Goal: Check status

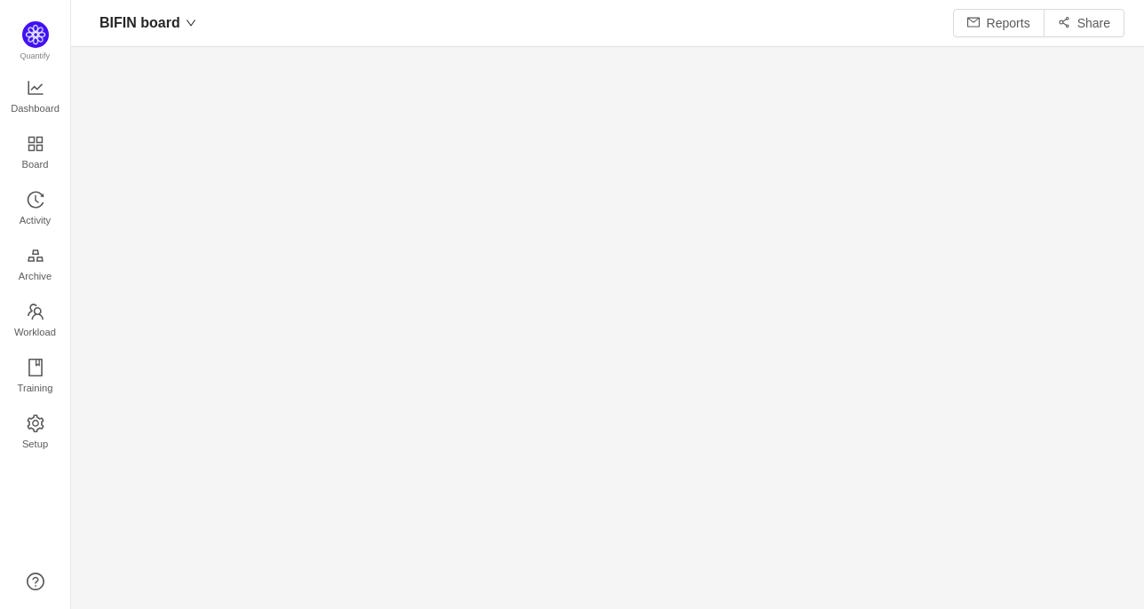
scroll to position [21, 22]
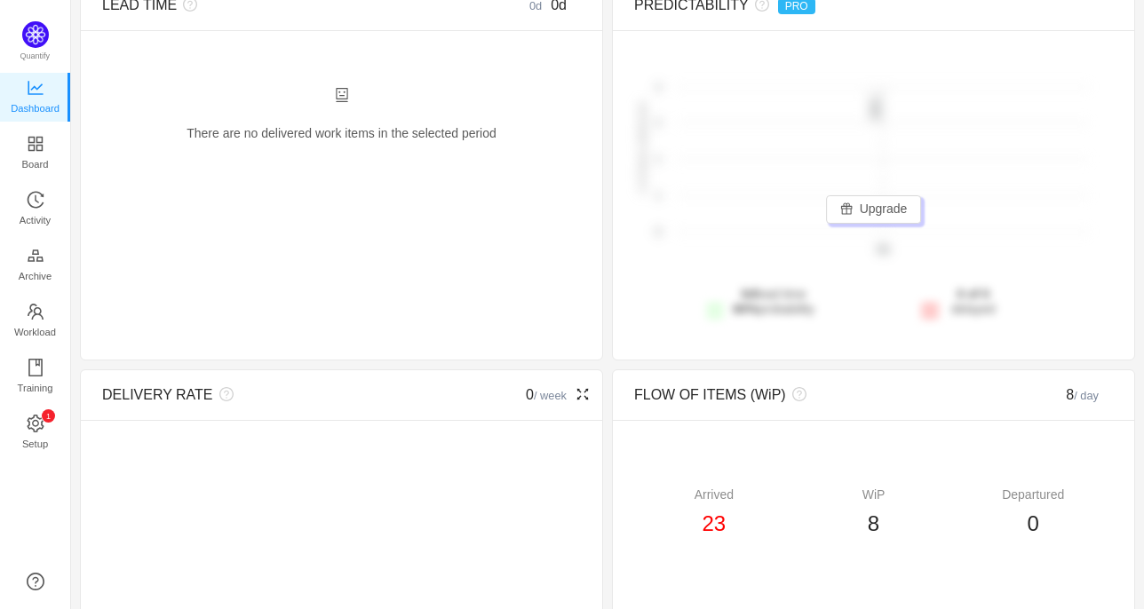
scroll to position [133, 0]
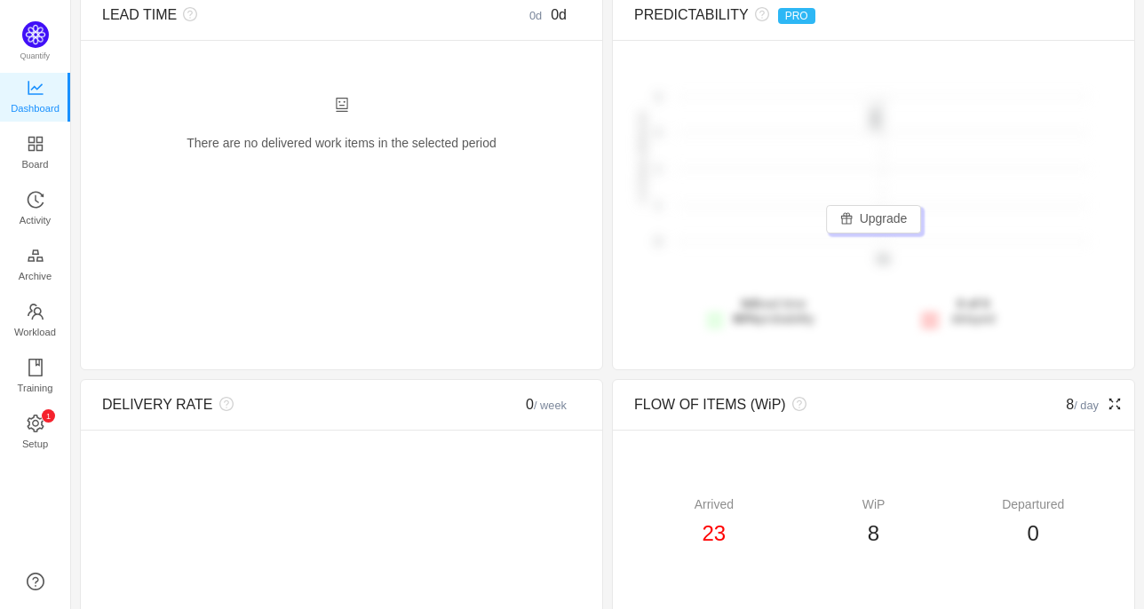
click at [1057, 407] on div "8 / day" at bounding box center [1053, 404] width 120 height 21
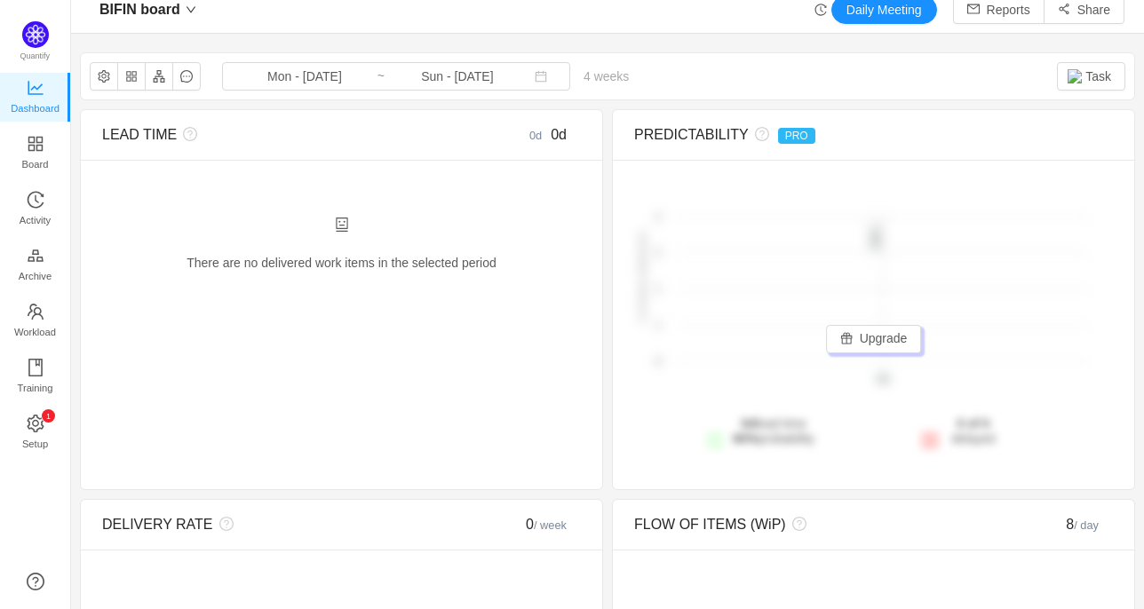
scroll to position [0, 0]
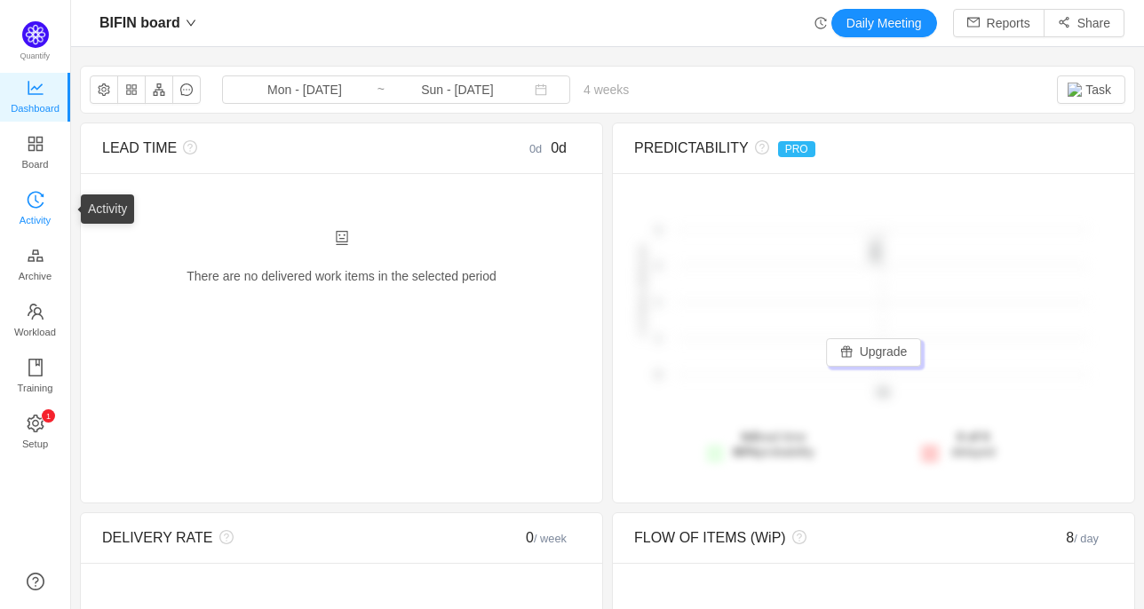
click at [28, 208] on span "Activity" at bounding box center [35, 220] width 31 height 36
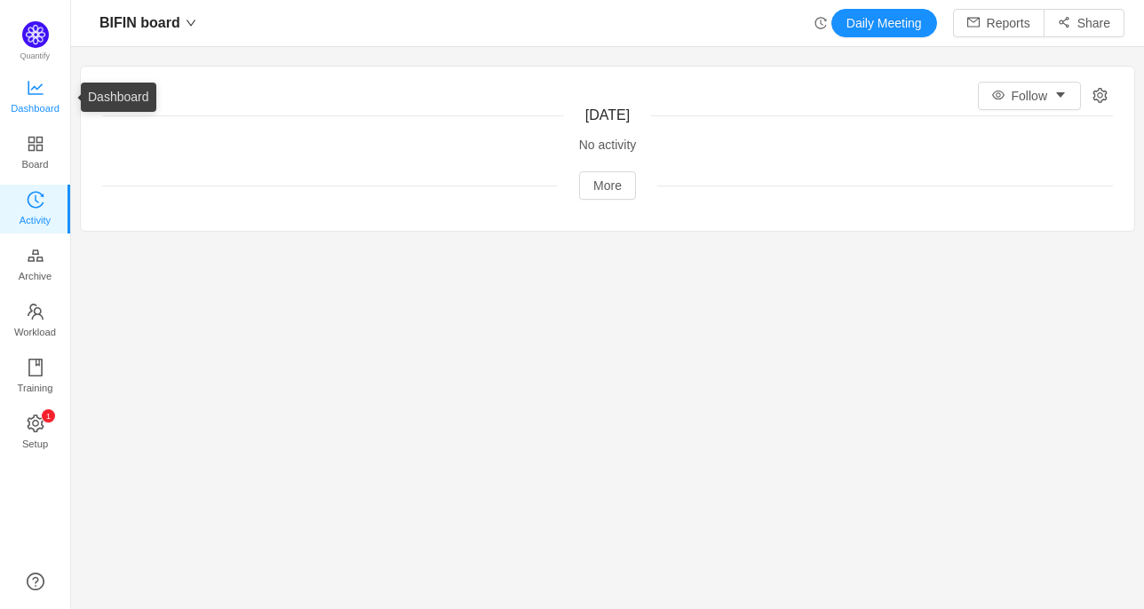
click at [53, 105] on span "Dashboard" at bounding box center [35, 109] width 49 height 36
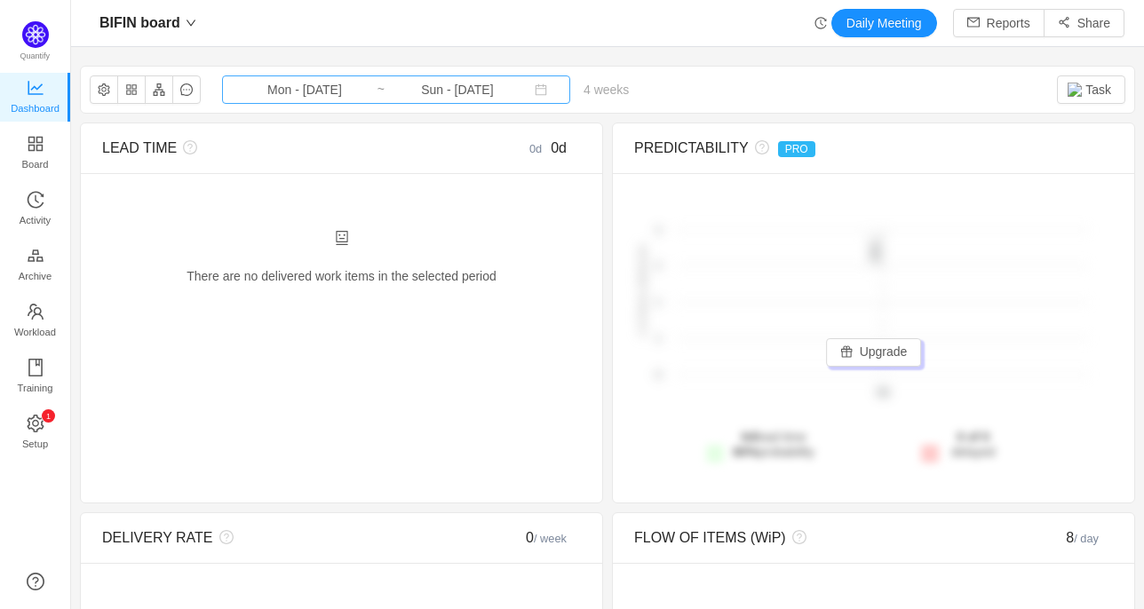
click at [501, 87] on input "Sun - [DATE]" at bounding box center [457, 90] width 144 height 20
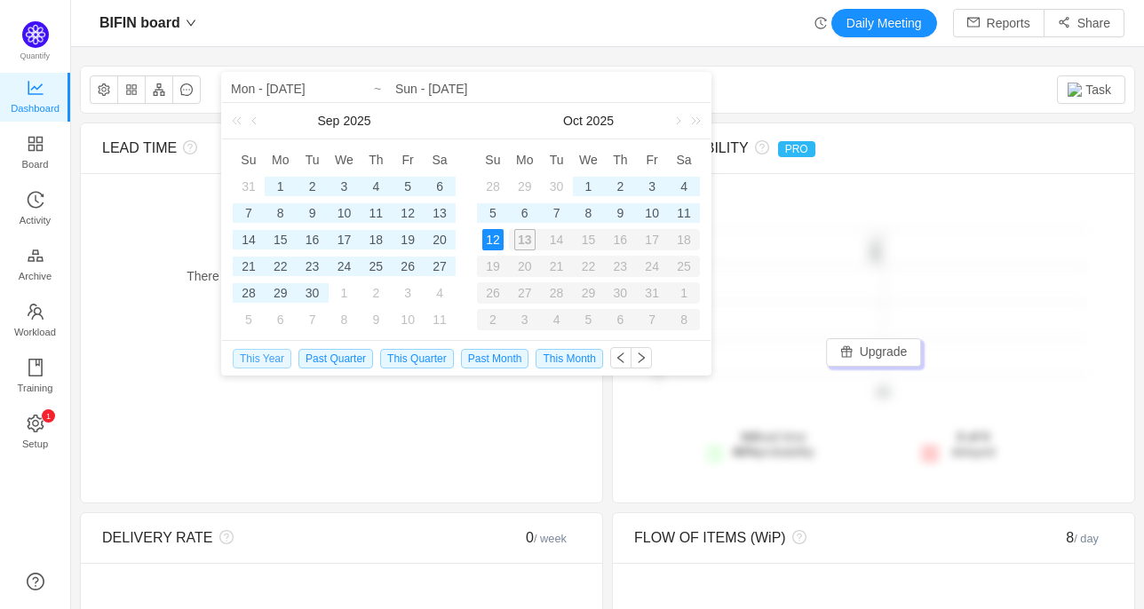
click at [253, 361] on span "This Year" at bounding box center [262, 359] width 59 height 20
type input "Wed - [DATE]"
type input "Sun - [DATE]"
